Goal: Task Accomplishment & Management: Manage account settings

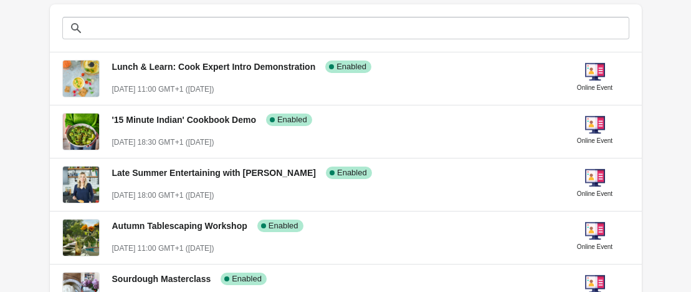
scroll to position [322, 0]
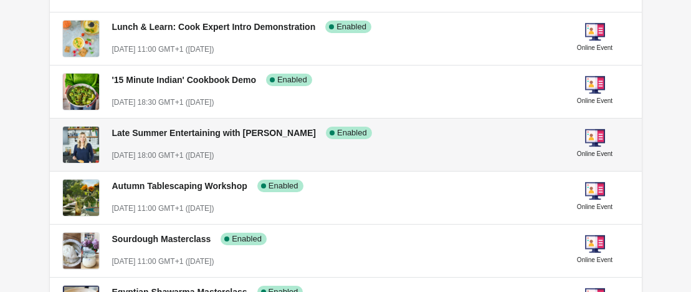
click at [240, 138] on h3 "Late Summer Entertaining with [PERSON_NAME]" at bounding box center [214, 133] width 204 height 12
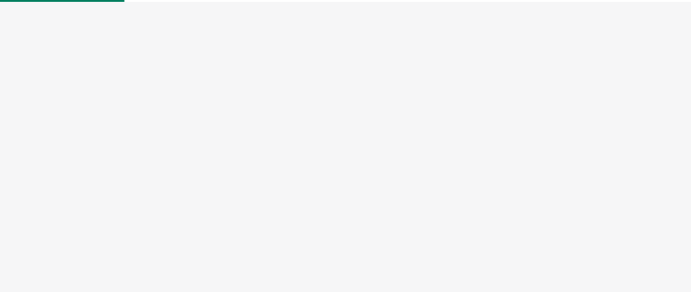
select select "US"
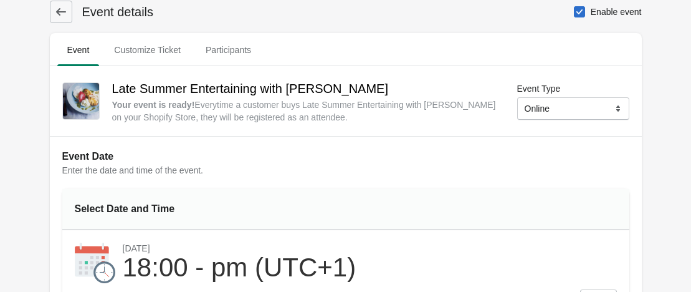
scroll to position [14, 0]
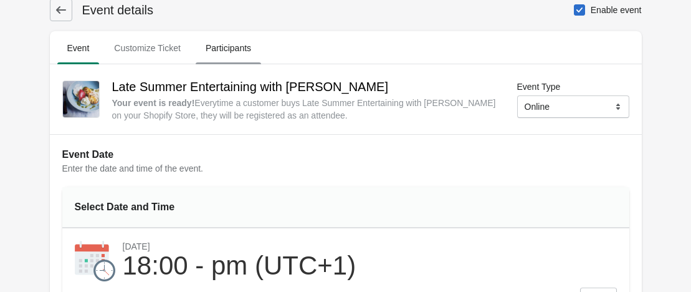
click at [246, 46] on span "Participants" at bounding box center [228, 48] width 65 height 22
select select "US"
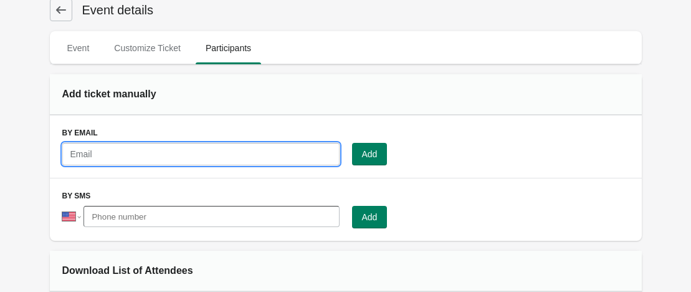
click at [269, 151] on input "text" at bounding box center [200, 154] width 277 height 22
paste input "[EMAIL_ADDRESS][DOMAIN_NAME]"
type input "[EMAIL_ADDRESS][DOMAIN_NAME]"
click at [371, 155] on span "Add" at bounding box center [370, 154] width 16 height 10
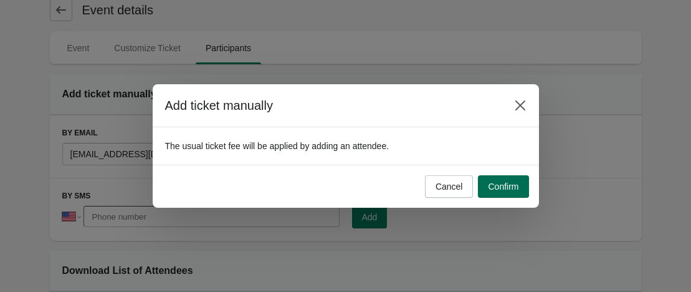
click at [513, 185] on span "Confirm" at bounding box center [503, 186] width 31 height 10
